Goal: Check status: Check status

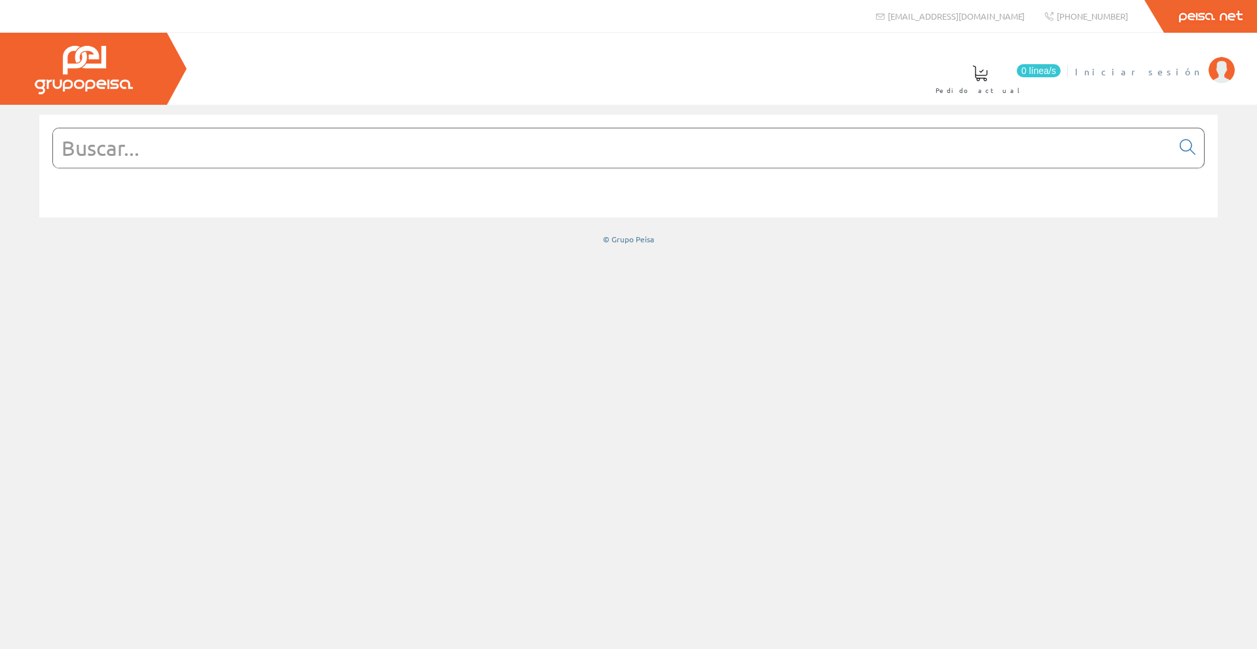
click at [1187, 69] on span "Iniciar sesión" at bounding box center [1138, 71] width 127 height 13
click at [1175, 82] on li "SILMON CONSULTORES SLL Mi cuenta Mis datos Mis ofertas Mis pedidos Mis albarane…" at bounding box center [1081, 79] width 312 height 50
click at [1169, 71] on font "[PERSON_NAME] CONSULTORES SLL" at bounding box center [1066, 71] width 274 height 12
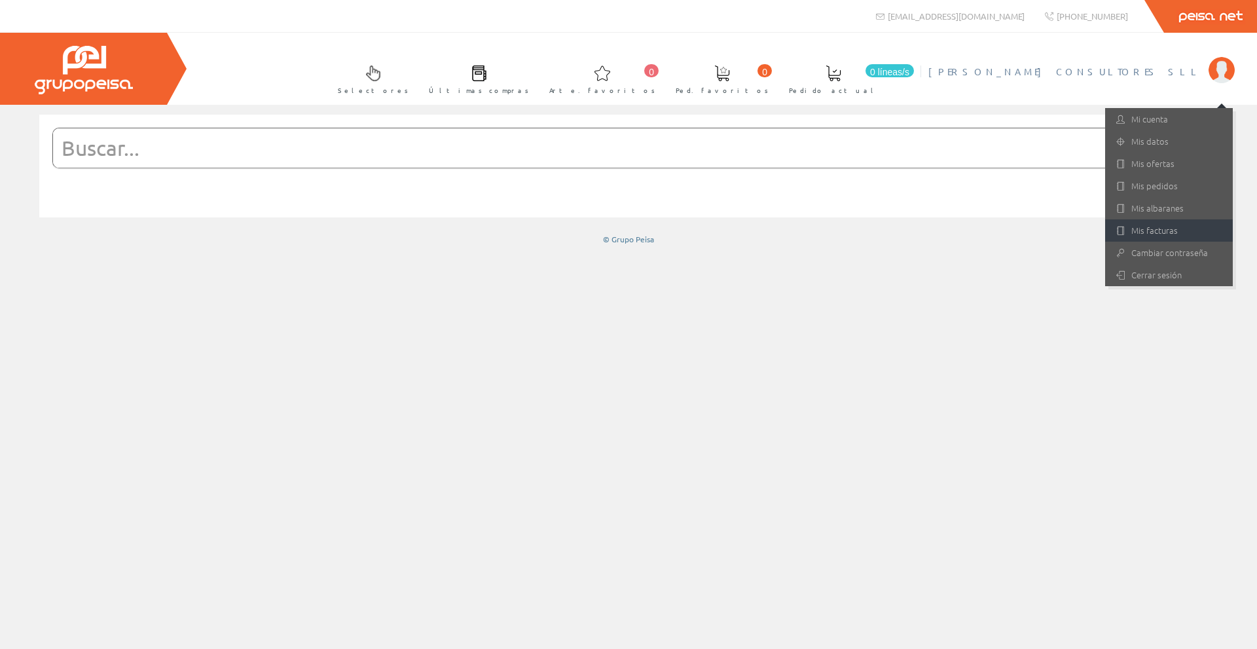
click at [1150, 229] on font "Mis facturas" at bounding box center [1155, 230] width 46 height 12
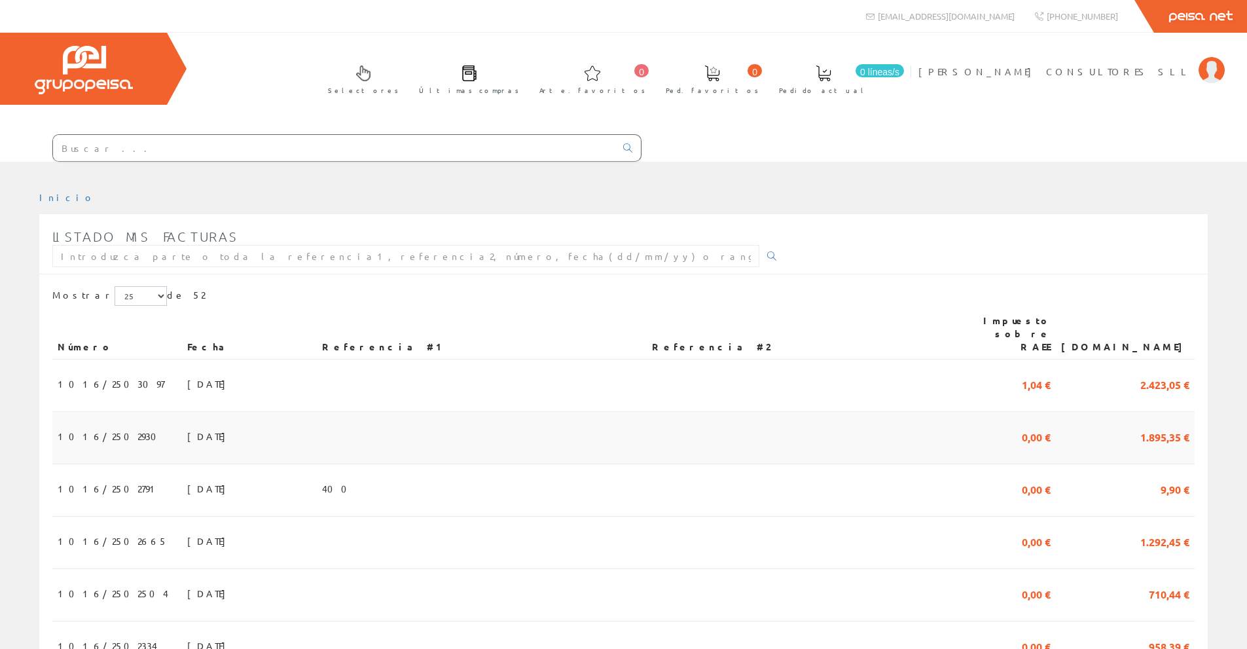
click at [187, 430] on font "[DATE]" at bounding box center [209, 436] width 45 height 12
click at [187, 430] on font "15/09/2025" at bounding box center [209, 436] width 45 height 12
click at [97, 430] on font "1016/2502930" at bounding box center [111, 436] width 107 height 12
click at [108, 430] on font "1016/2502930" at bounding box center [111, 436] width 107 height 12
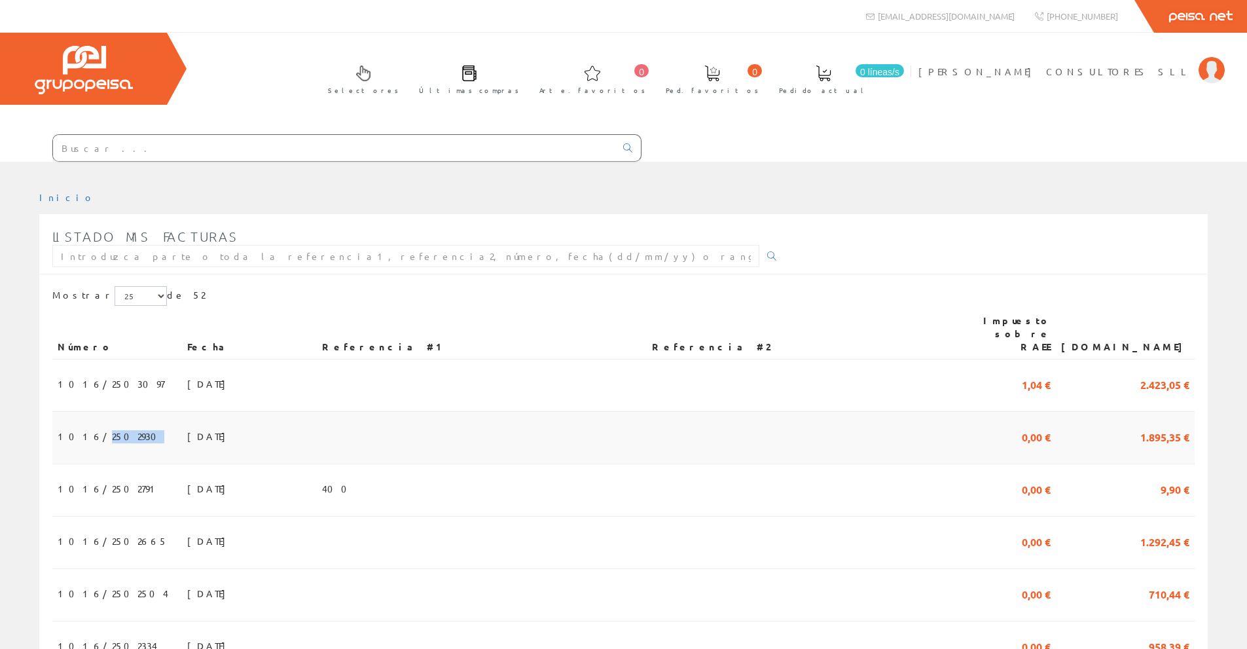
click at [108, 430] on font "1016/2502930" at bounding box center [111, 436] width 107 height 12
click at [259, 424] on td "[DATE]" at bounding box center [249, 438] width 135 height 52
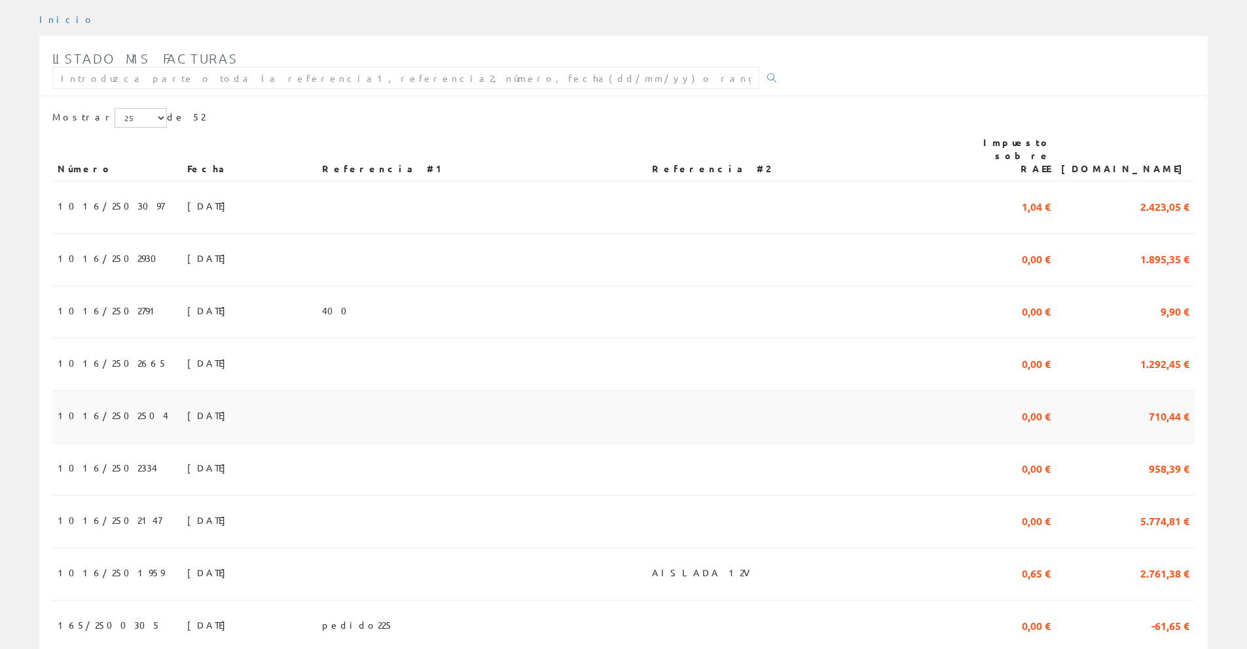
scroll to position [196, 0]
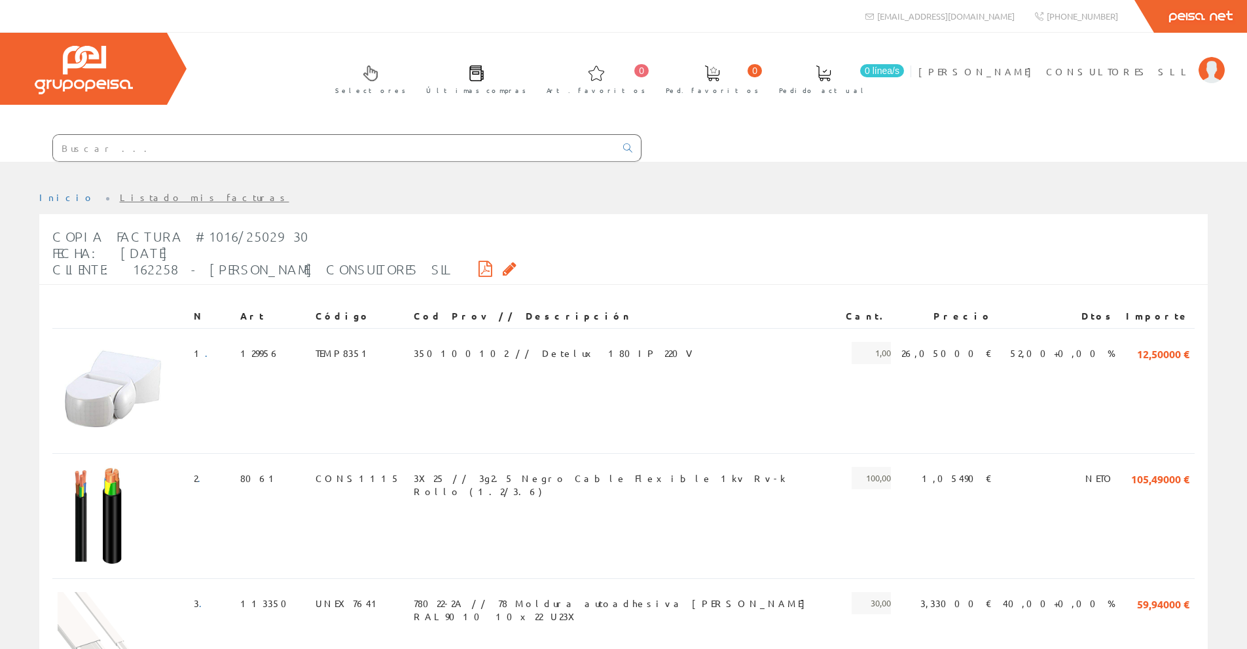
click at [1152, 225] on div "Copia Factura #1016/2502930 Fecha: 15/09/2025 Cliente: 162258 - SILMON CONSULTO…" at bounding box center [623, 253] width 1169 height 63
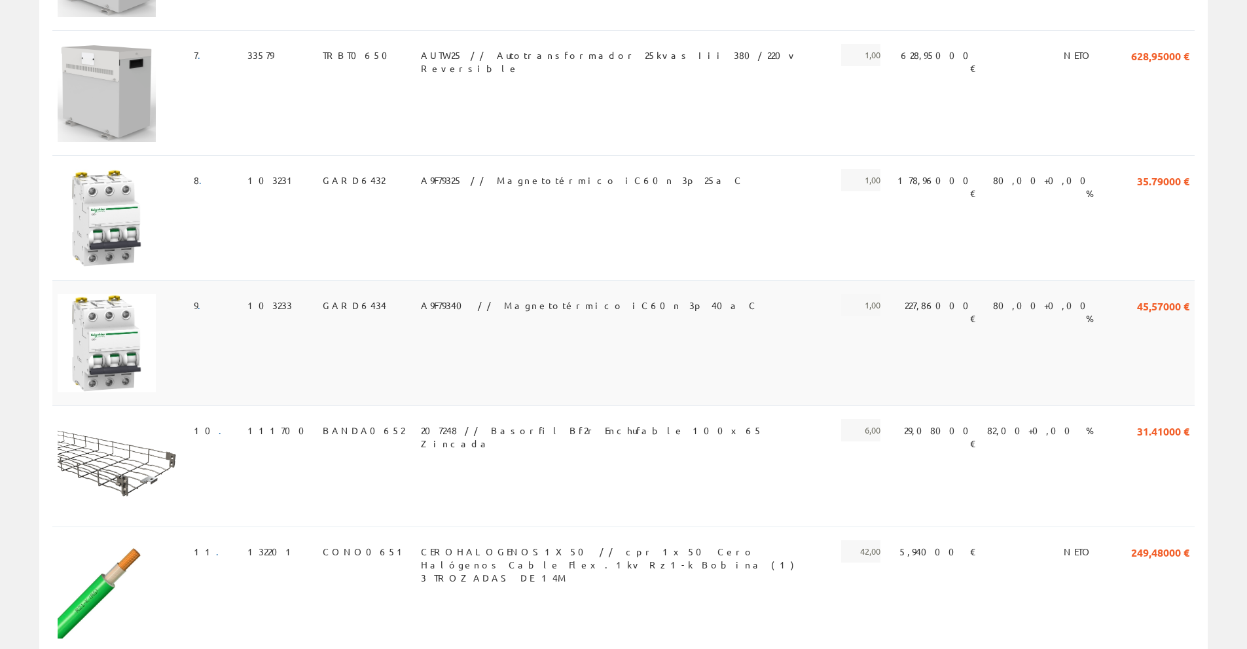
scroll to position [999, 0]
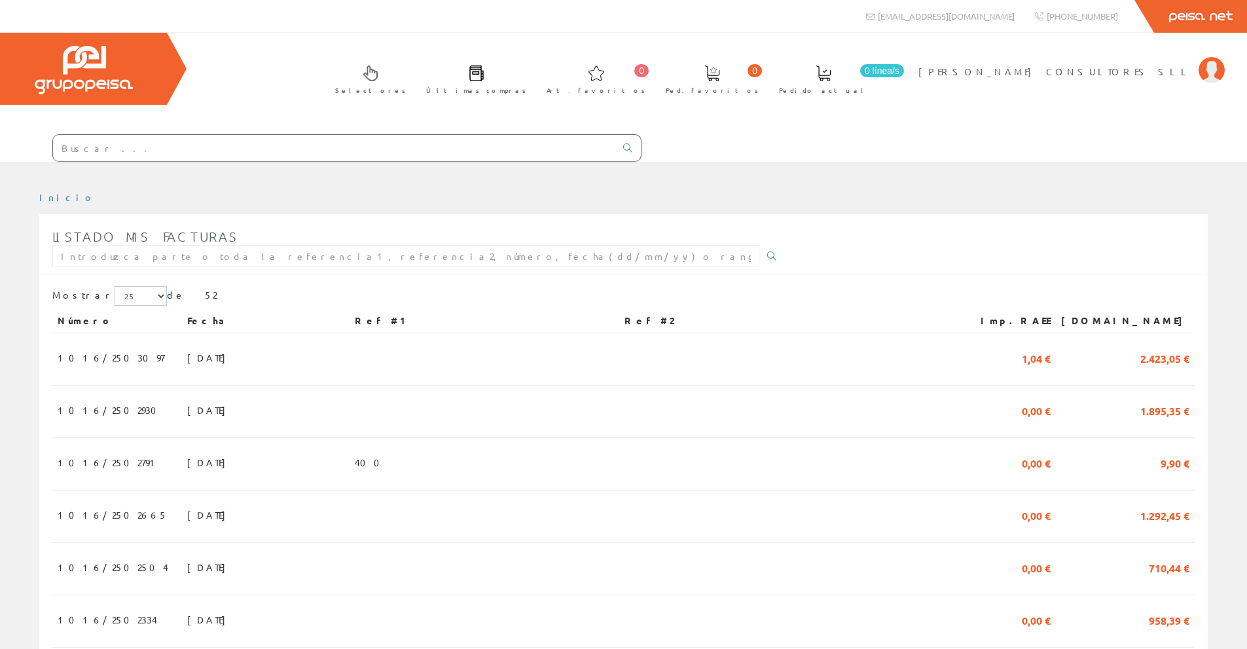
scroll to position [196, 0]
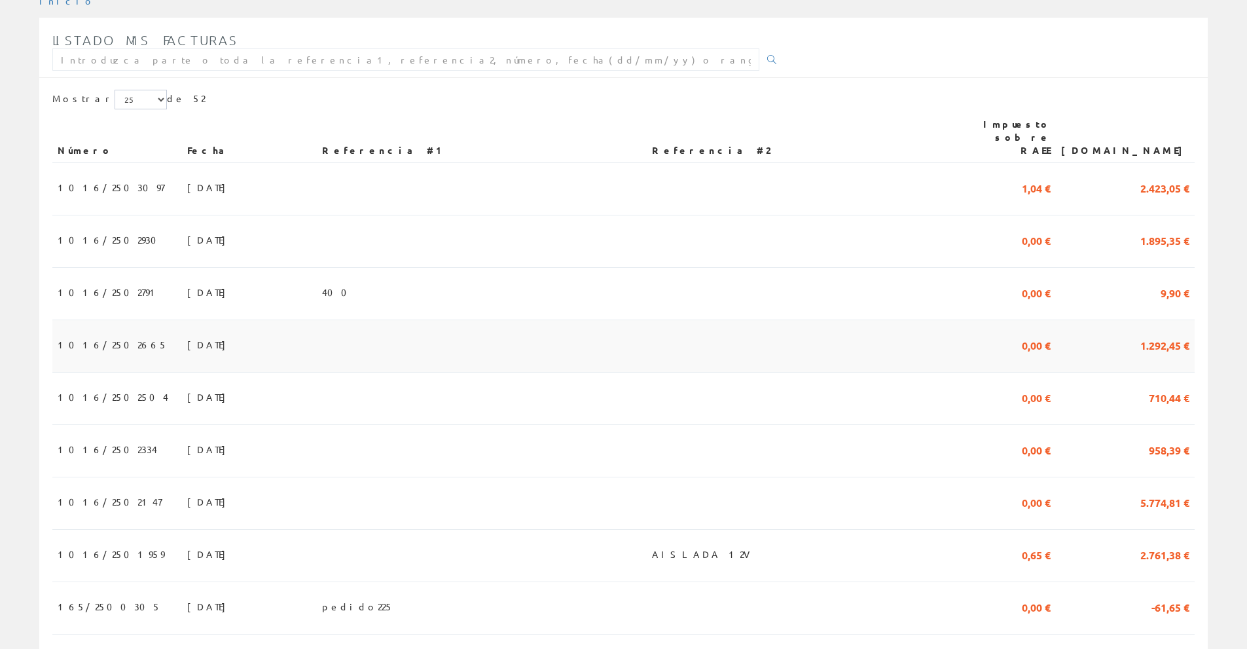
click at [1162, 341] on span "1.292,45 €" at bounding box center [1165, 344] width 49 height 22
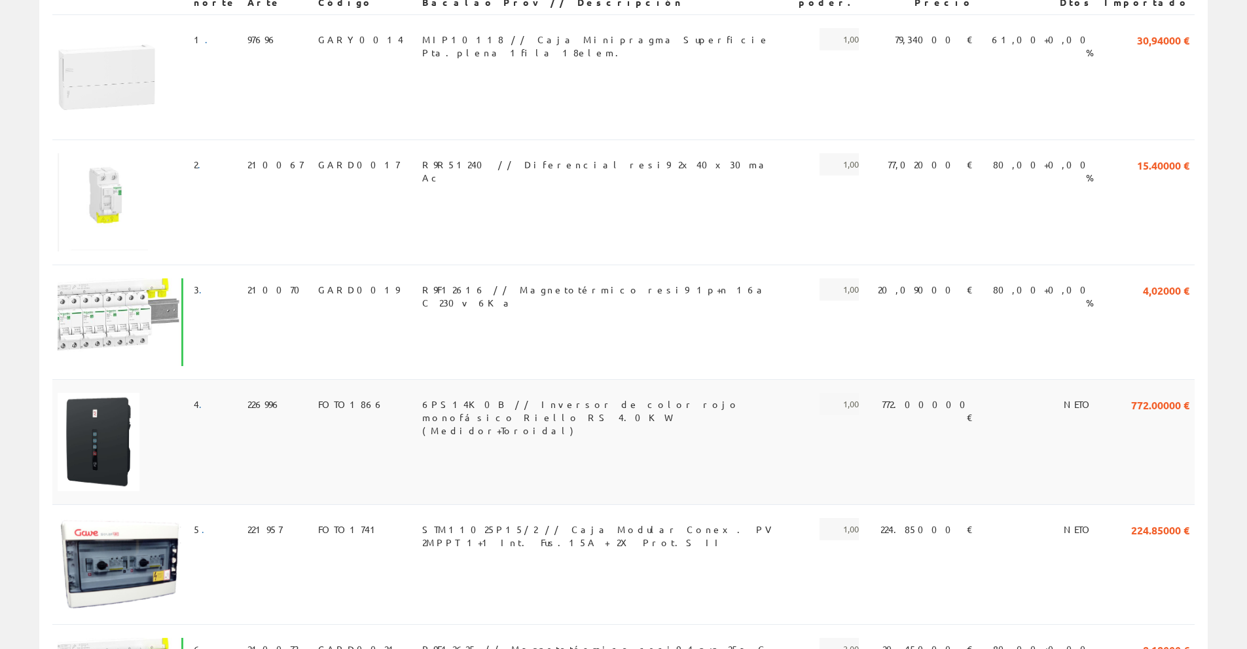
scroll to position [327, 0]
click at [512, 397] on font "6PS14K0B // Inversor de color rojo monofásico Riello RS 4.0KW (Medidor+Toroidal)" at bounding box center [581, 416] width 318 height 38
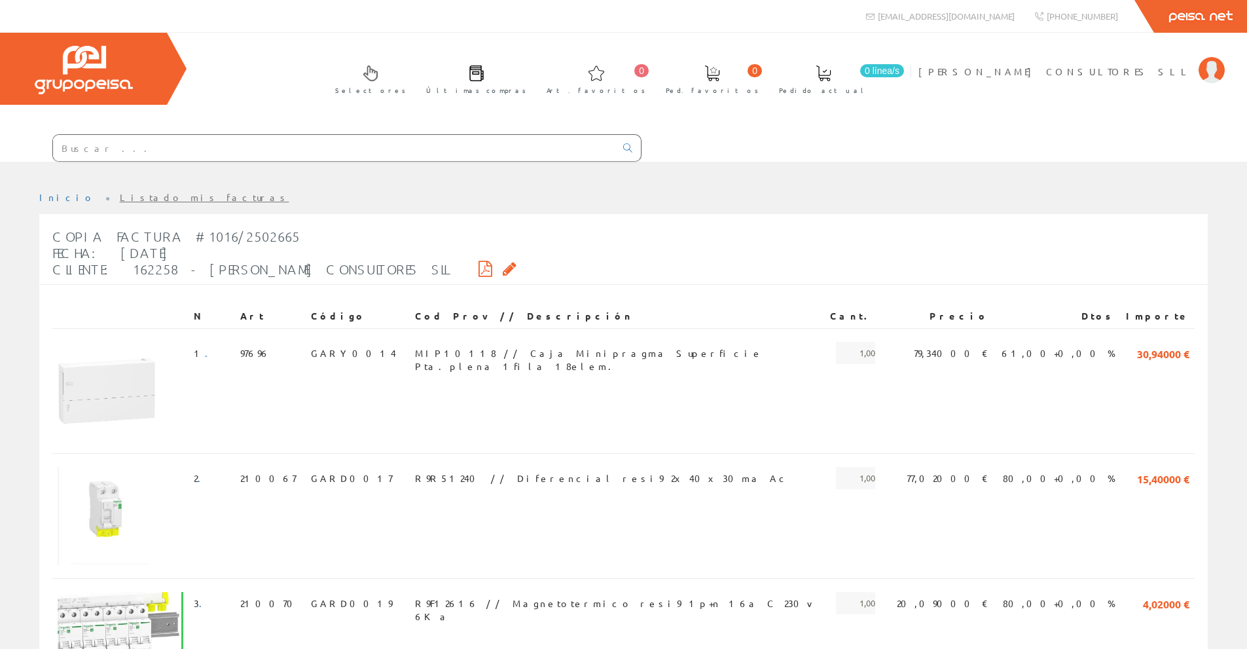
scroll to position [327, 0]
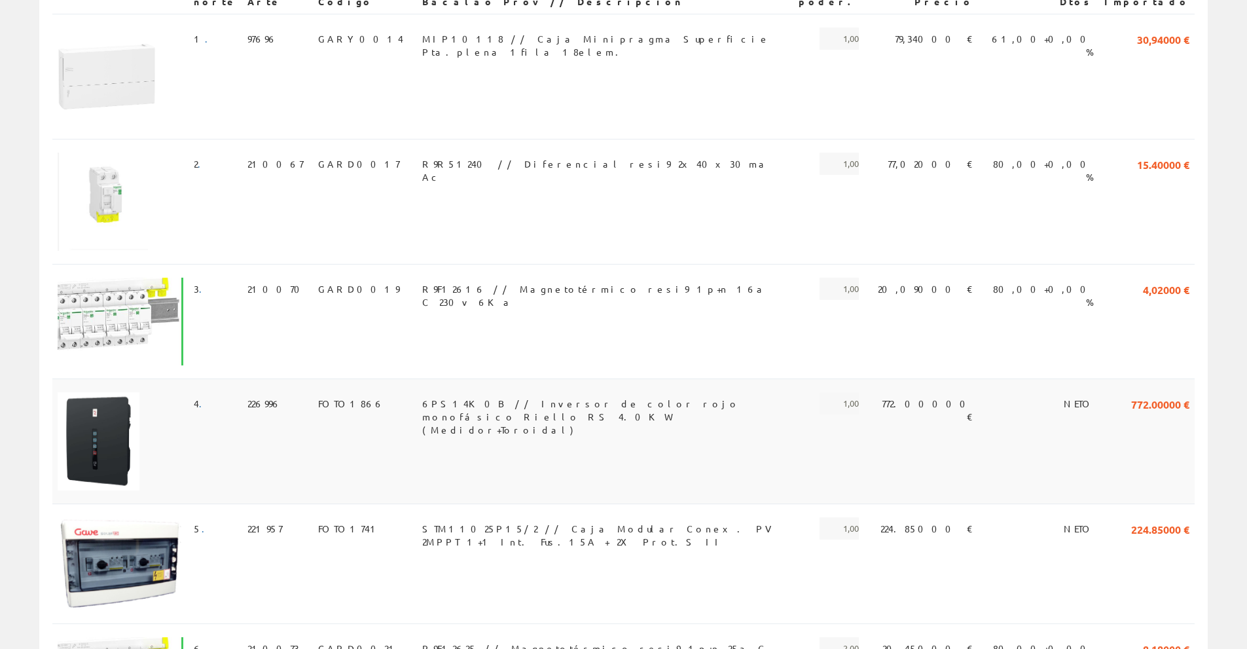
click at [248, 397] on font "226996" at bounding box center [265, 403] width 34 height 12
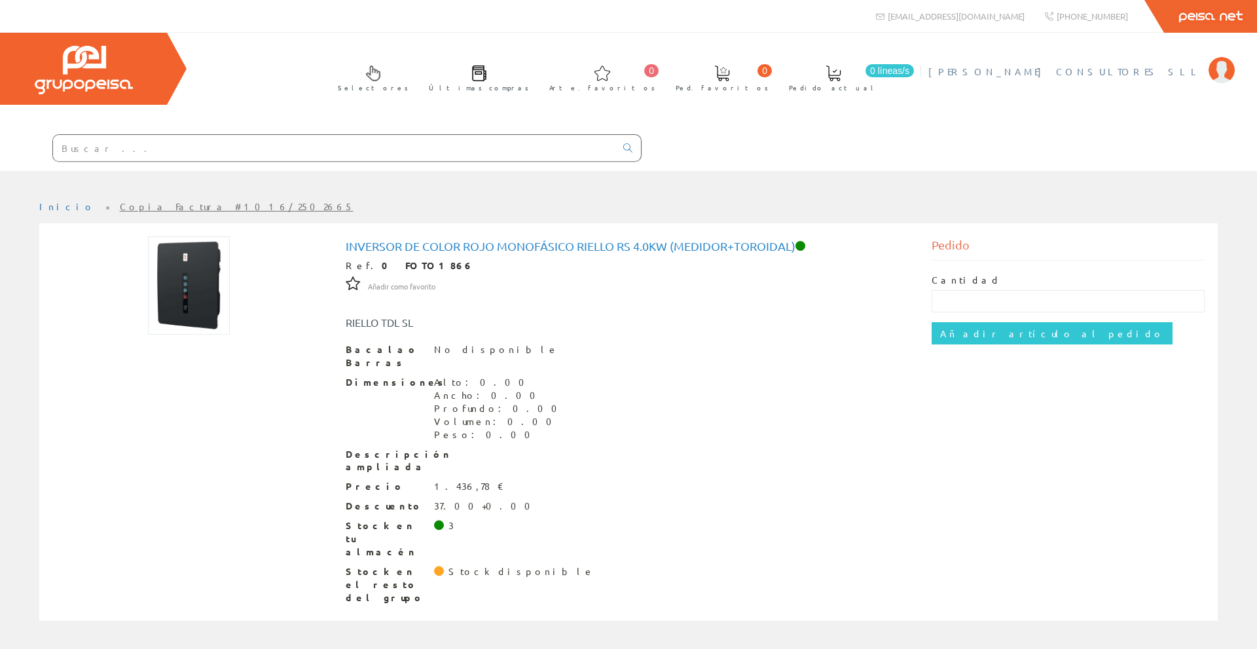
click at [1143, 70] on font "[PERSON_NAME] CONSULTORES SLL" at bounding box center [1066, 71] width 274 height 12
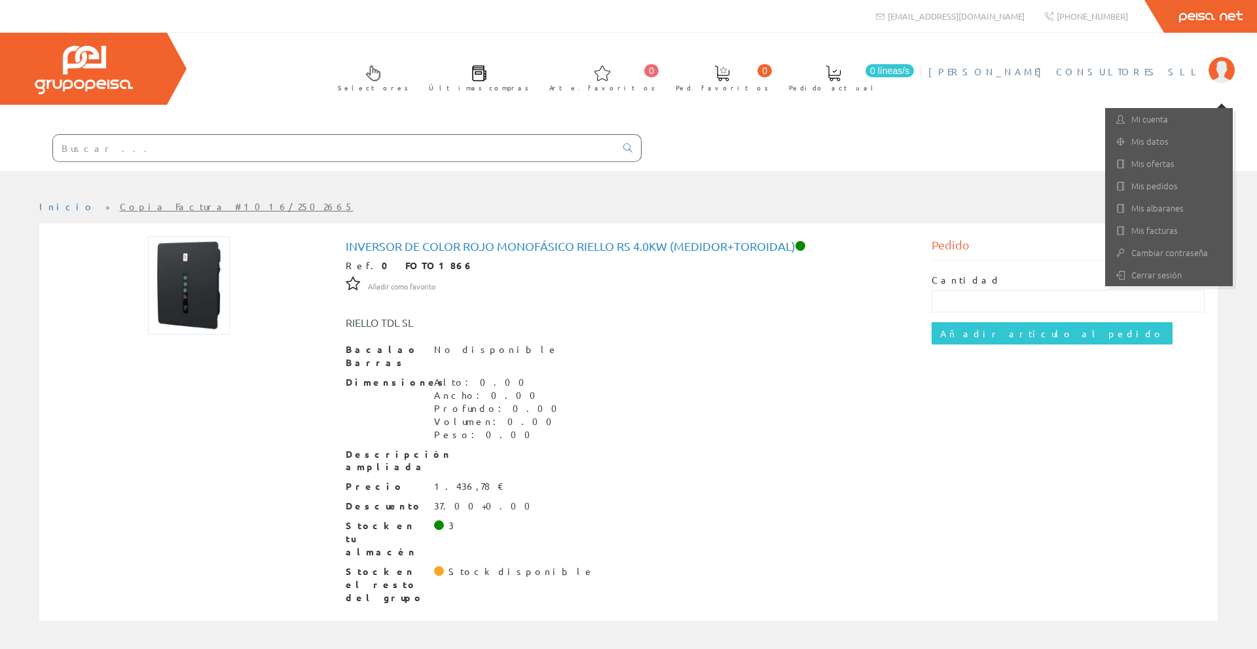
click at [971, 141] on div "Selectores Últimas compras 0 0" at bounding box center [628, 102] width 1257 height 138
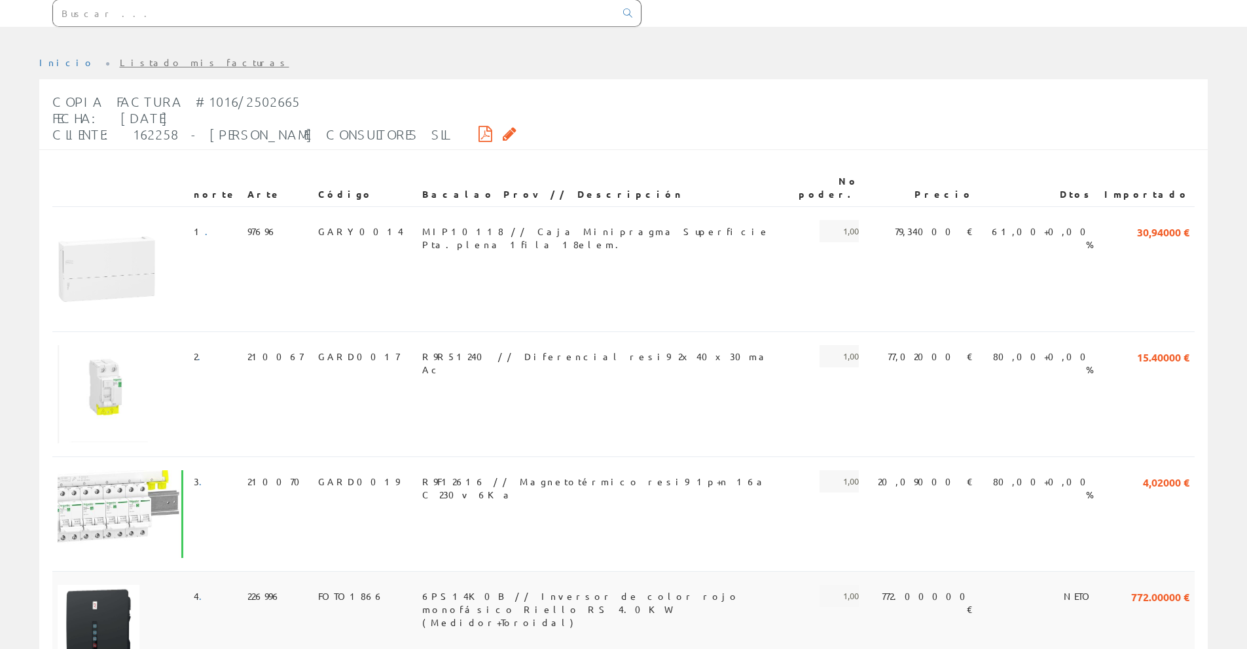
scroll to position [131, 0]
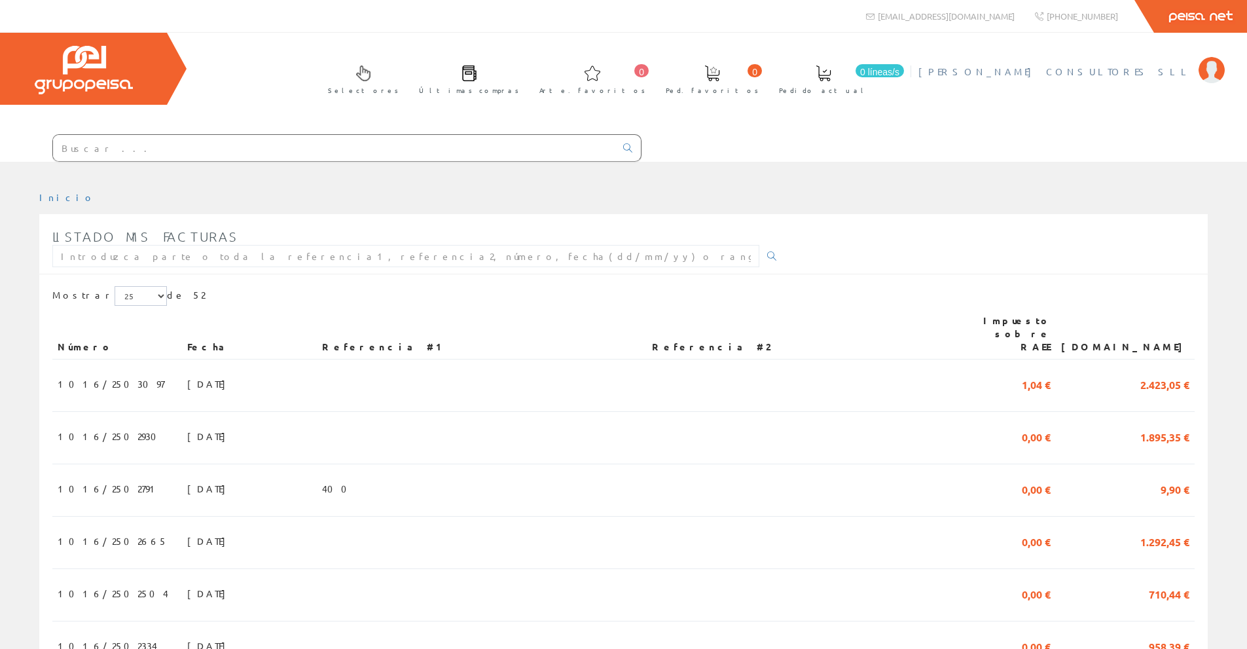
click at [1143, 70] on font "[PERSON_NAME] CONSULTORES SLL" at bounding box center [1056, 71] width 274 height 12
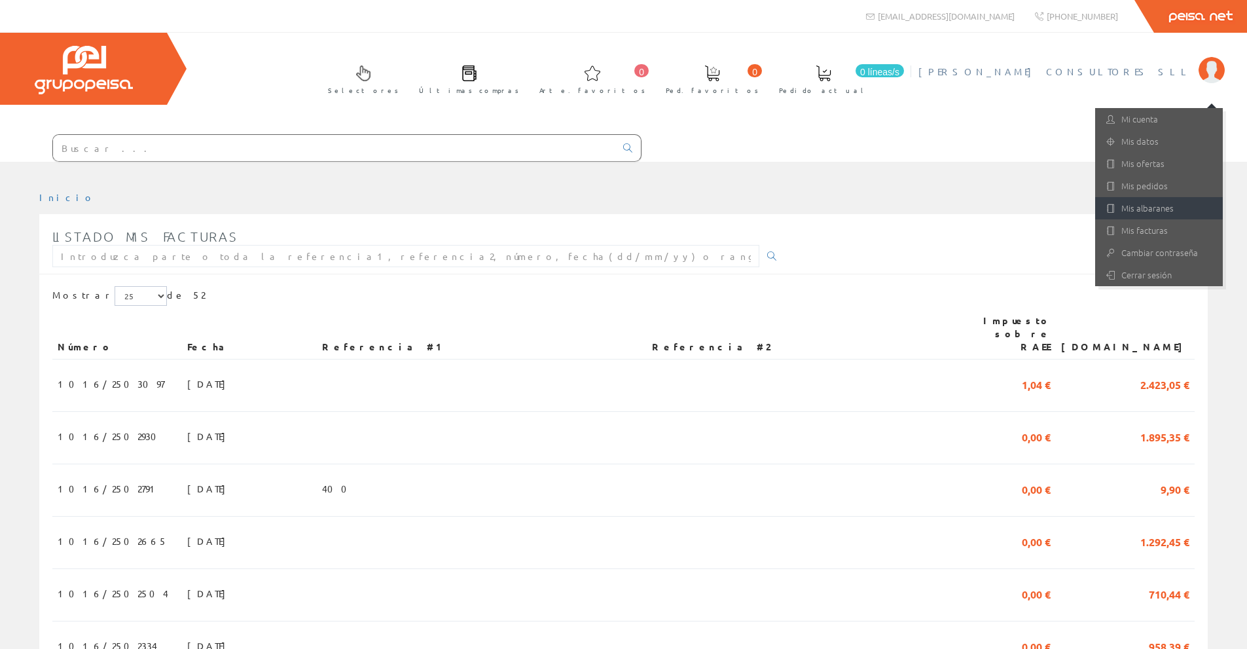
click at [1155, 206] on font "Mis albaranes" at bounding box center [1148, 208] width 52 height 12
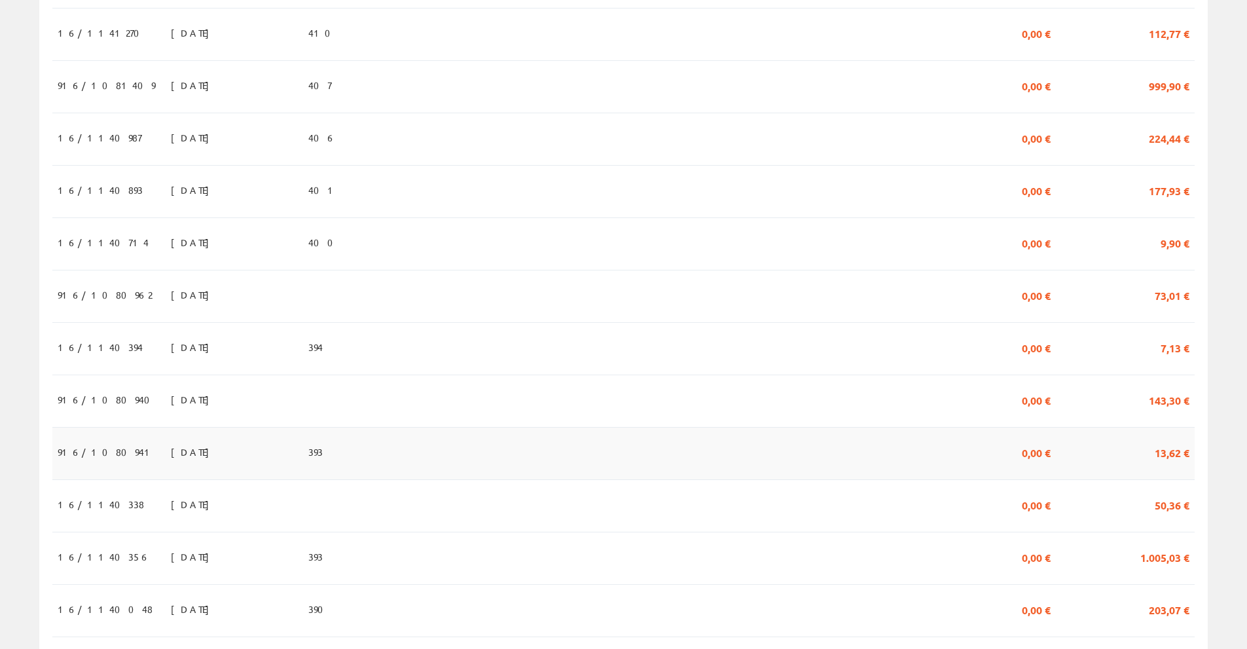
scroll to position [851, 0]
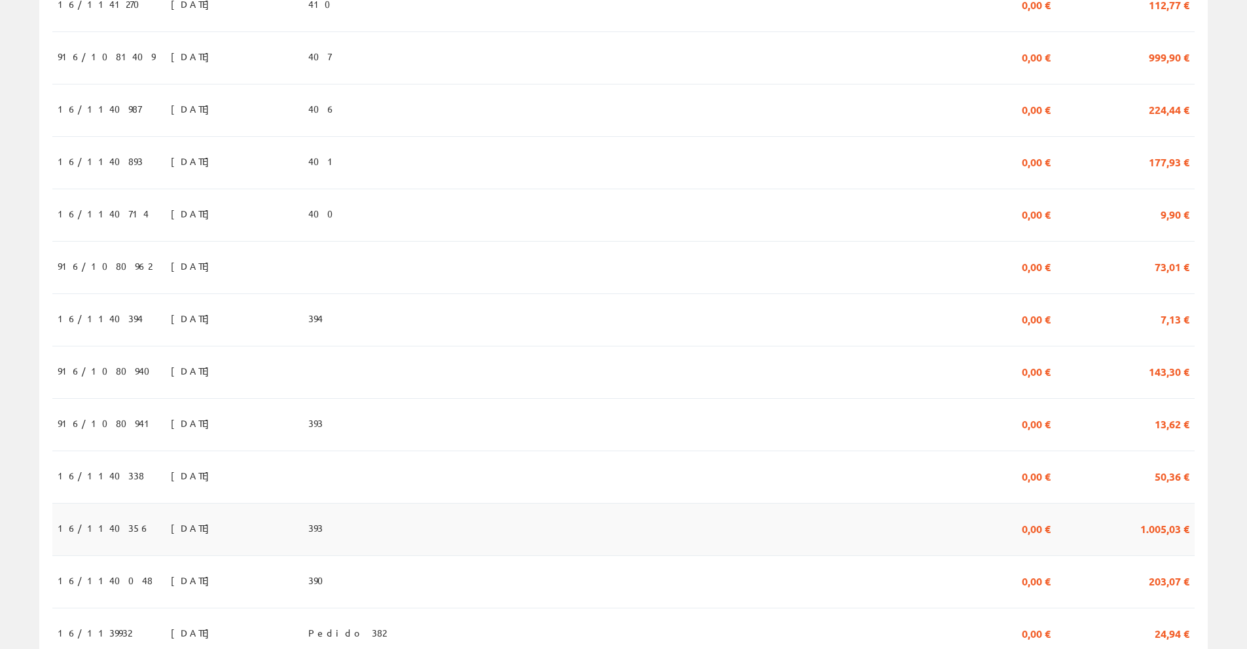
click at [98, 529] on font "16/1140356" at bounding box center [104, 528] width 93 height 12
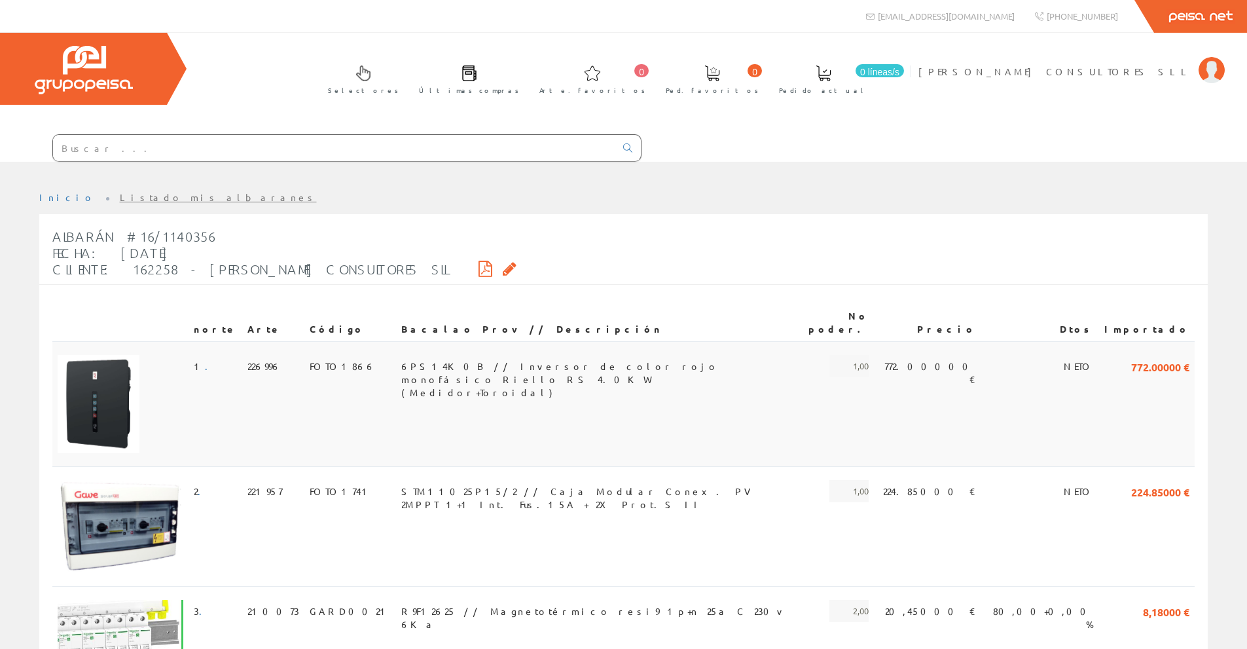
click at [401, 360] on font "6PS14K0B // Inversor de color rojo monofásico Riello RS 4.0KW (Medidor+Toroidal)" at bounding box center [560, 379] width 318 height 38
